Goal: Find specific page/section: Find specific page/section

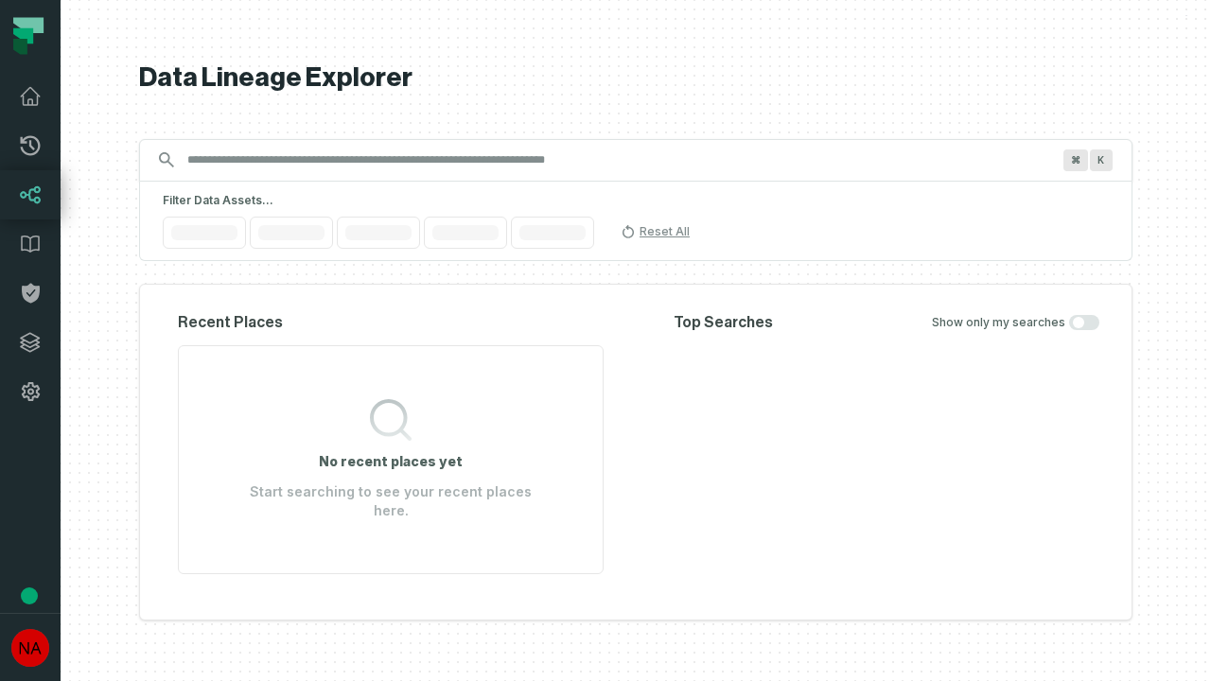
click at [30, 342] on icon at bounding box center [30, 342] width 19 height 19
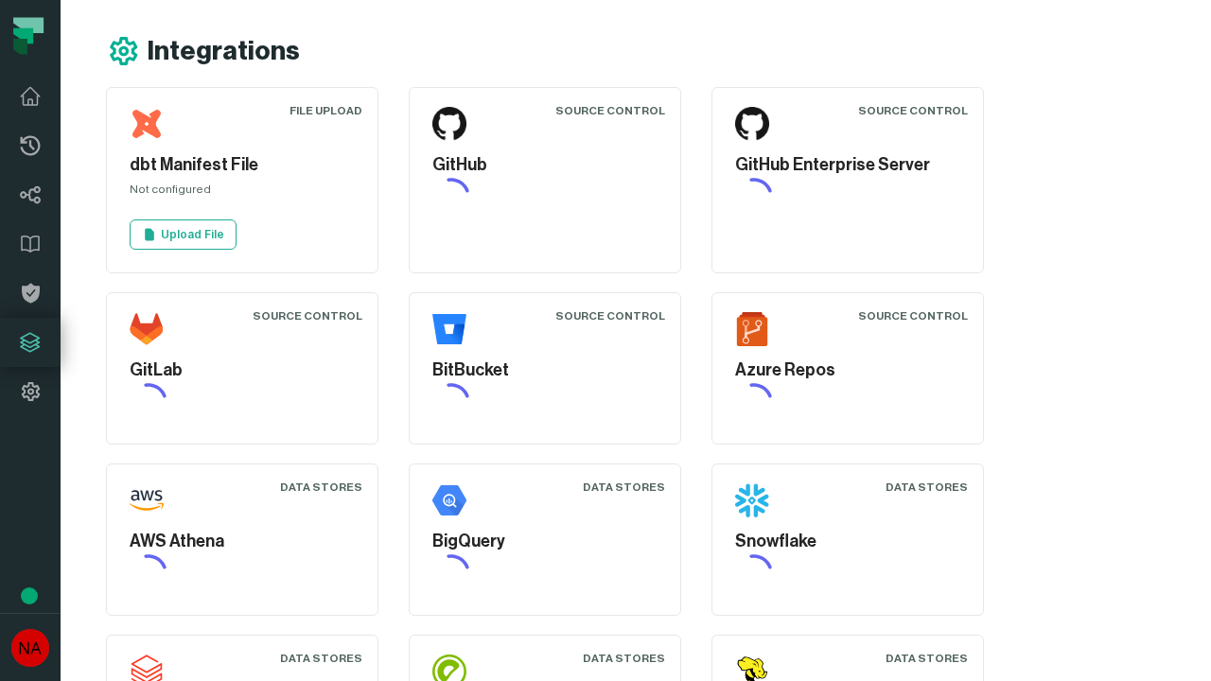
click at [30, 392] on icon at bounding box center [30, 391] width 23 height 23
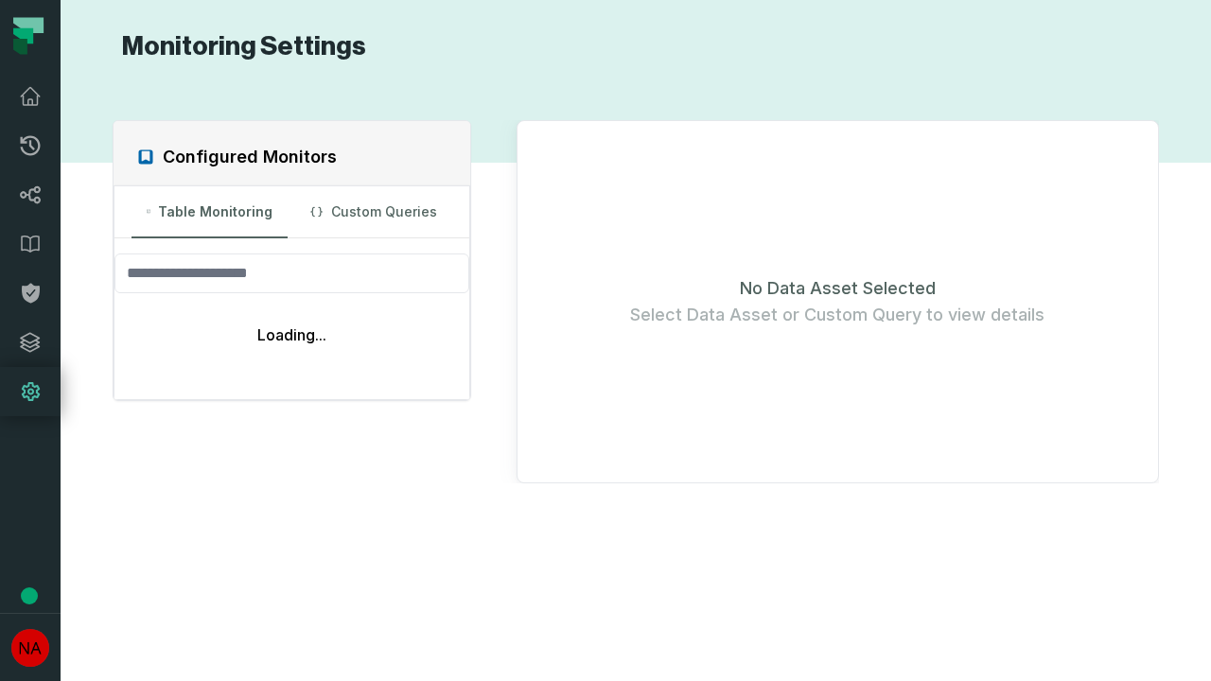
click at [30, 146] on icon at bounding box center [31, 146] width 20 height 20
